Goal: Check status

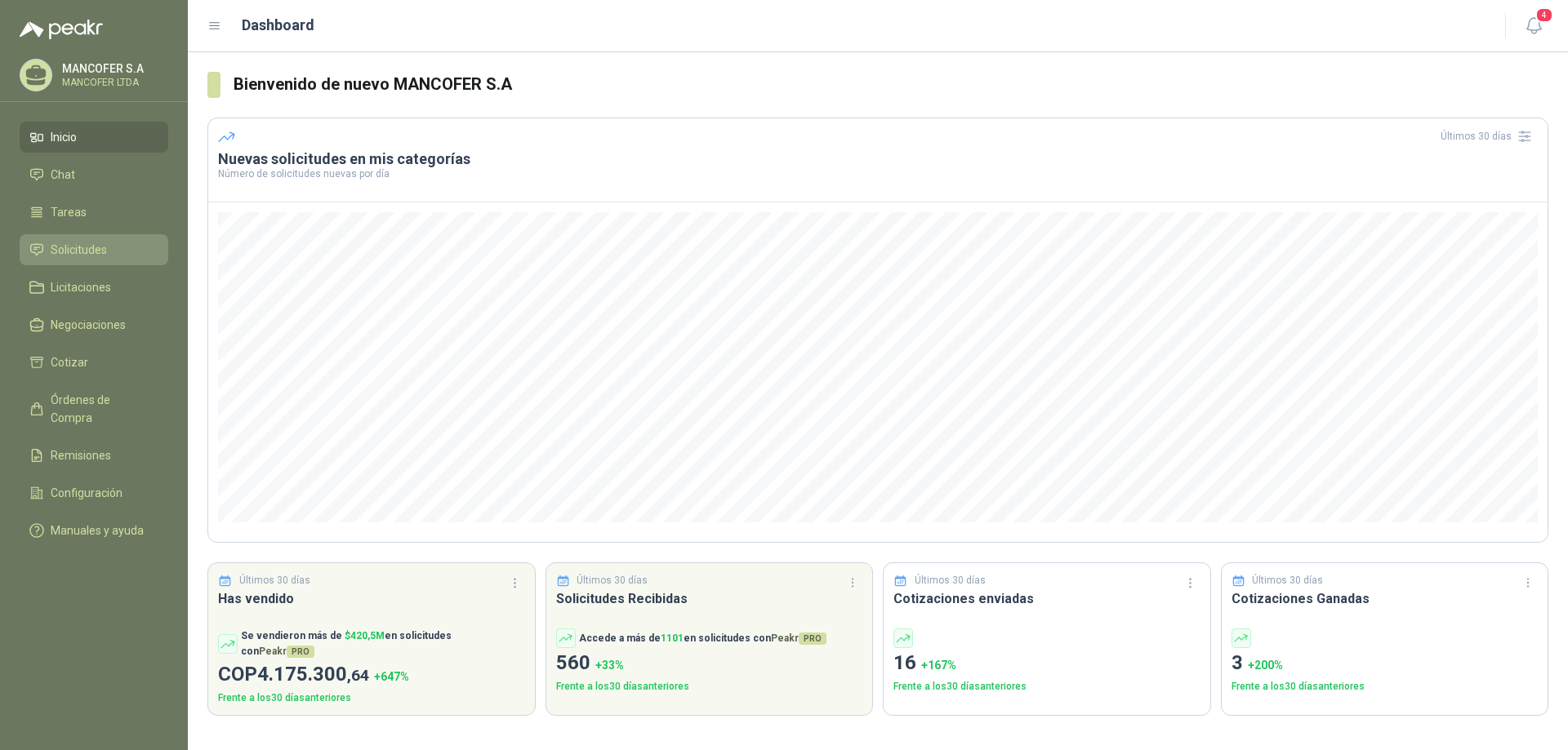
click at [60, 248] on span "Solicitudes" at bounding box center [78, 249] width 56 height 18
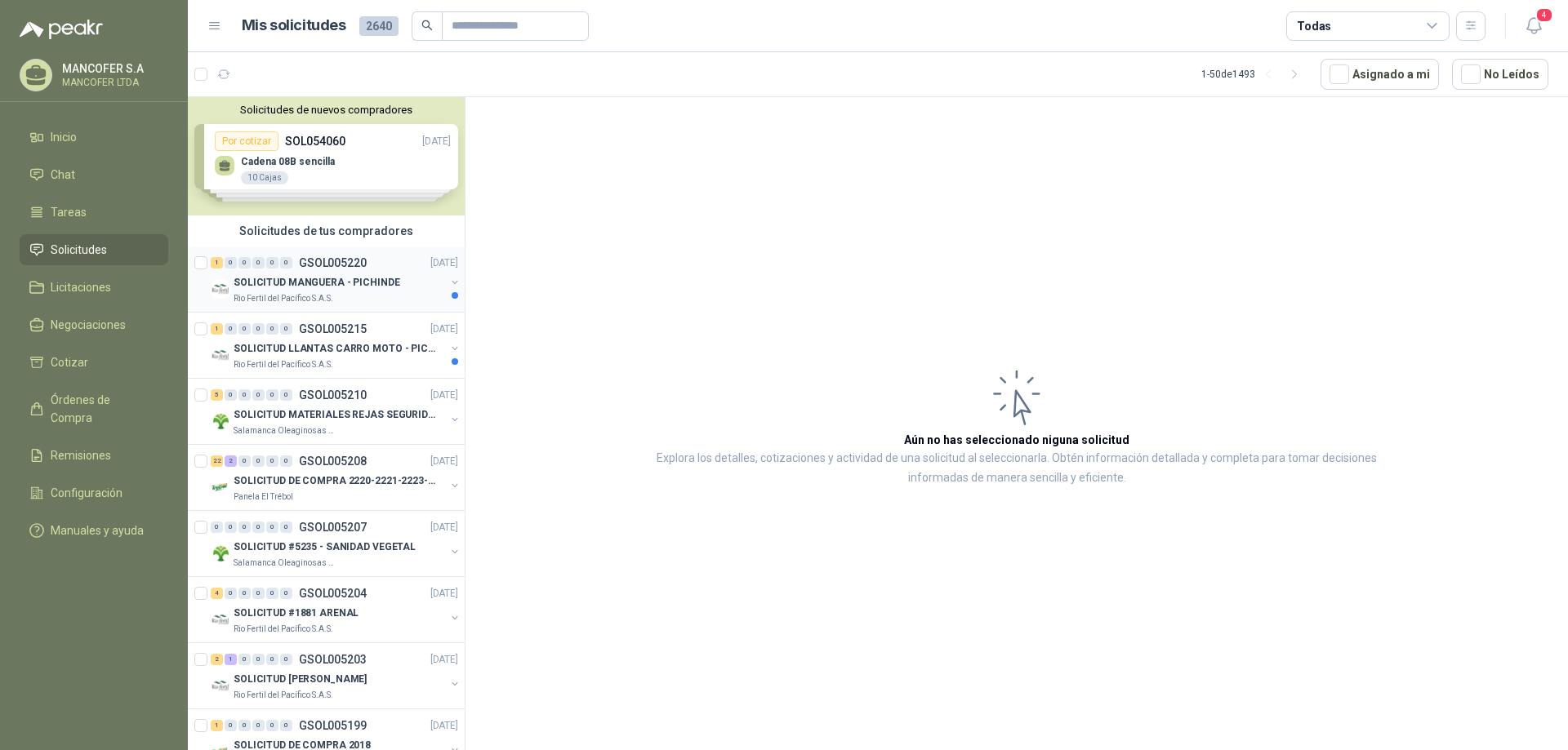
click at [263, 278] on p "SOLICITUD MANGUERA - PICHINDE" at bounding box center [316, 283] width 167 height 15
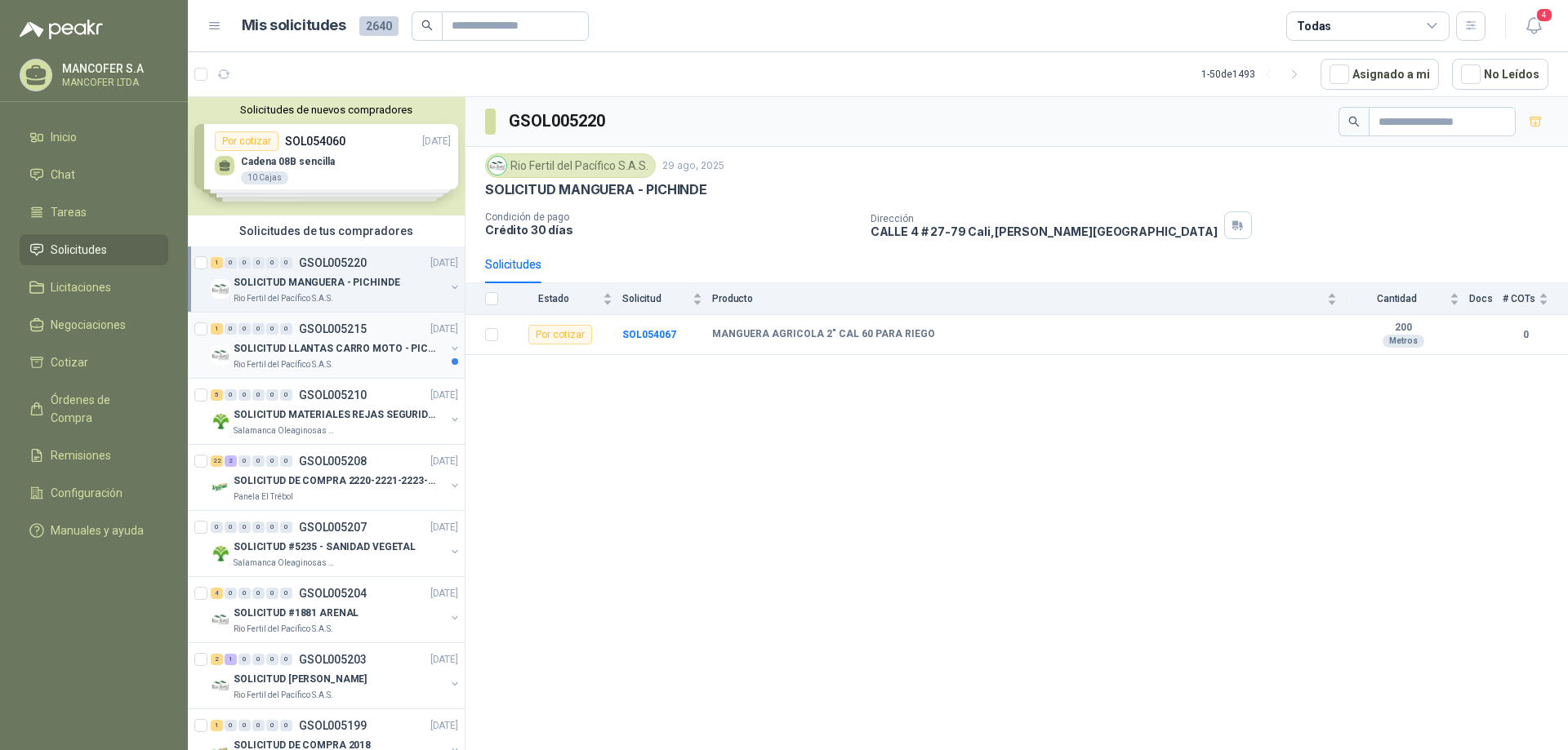
click at [280, 348] on p "SOLICITUD LLANTAS CARRO MOTO - PICHINDE" at bounding box center [335, 349] width 204 height 15
click at [288, 286] on p "SOLICITUD MANGUERA - PICHINDE" at bounding box center [316, 283] width 167 height 15
click at [653, 335] on b "SOL054067" at bounding box center [649, 335] width 54 height 11
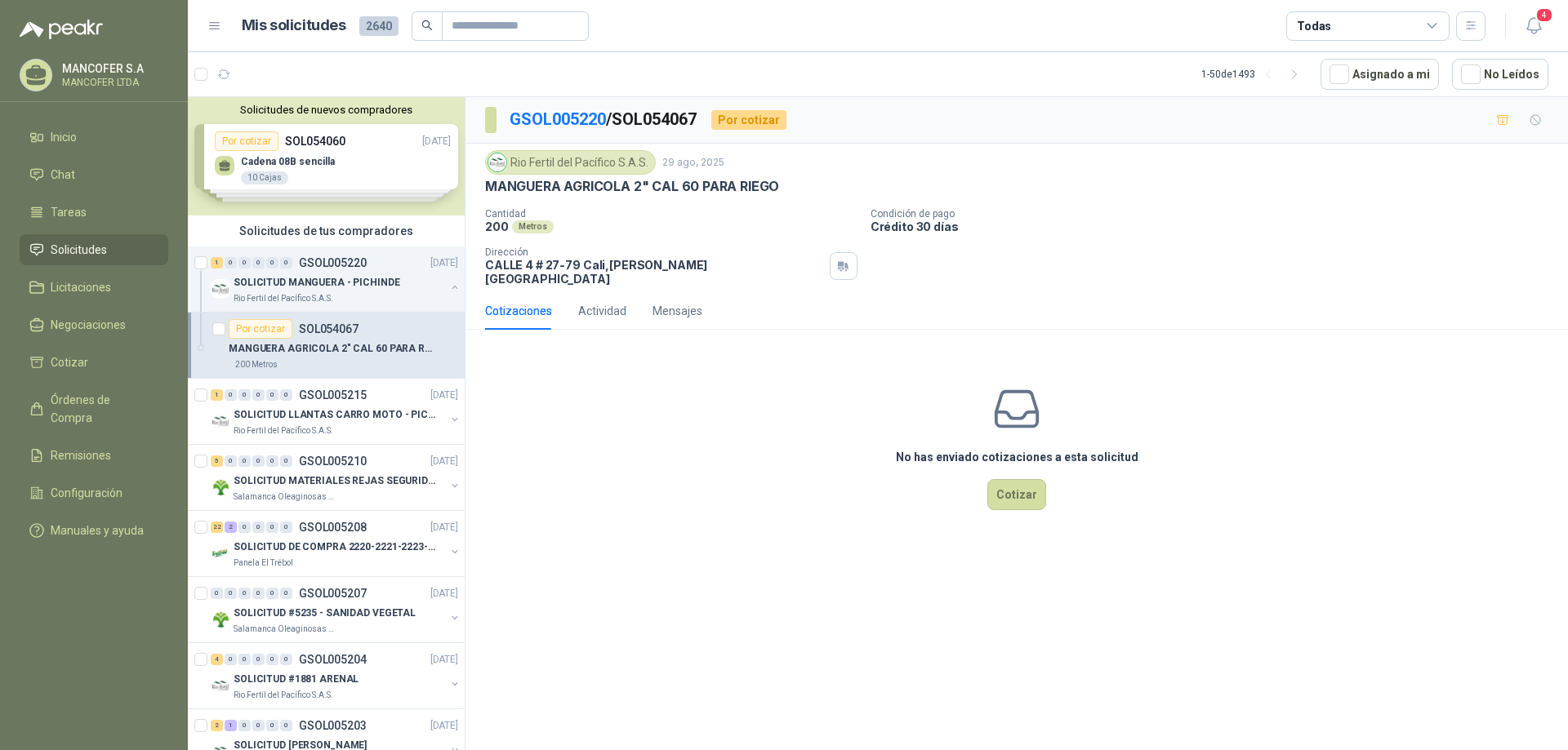
click at [618, 422] on div "No has enviado cotizaciones a esta solicitud Cotizar" at bounding box center [1017, 446] width 1102 height 208
